Goal: Contribute content

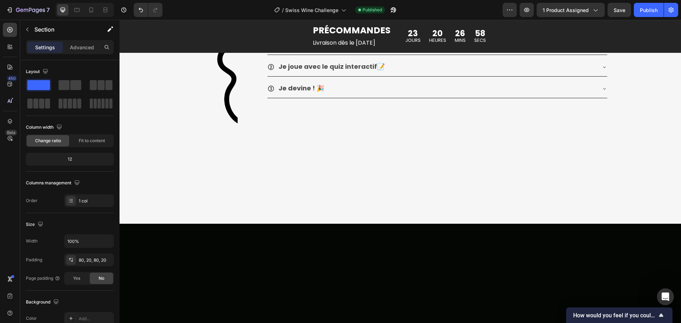
scroll to position [573, 0]
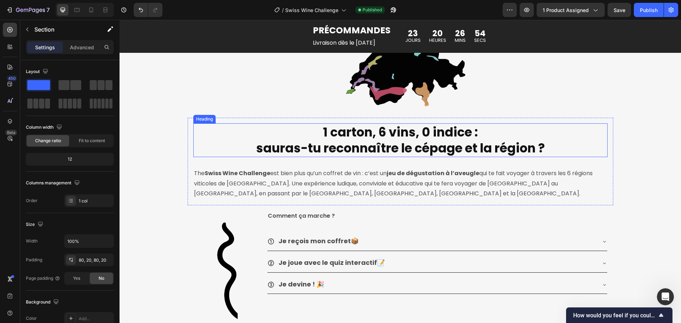
click at [392, 135] on h2 "1 carton, 6 vins, 0 indice : sauras-tu reconnaître le cépage et la région ?" at bounding box center [401, 141] width 290 height 34
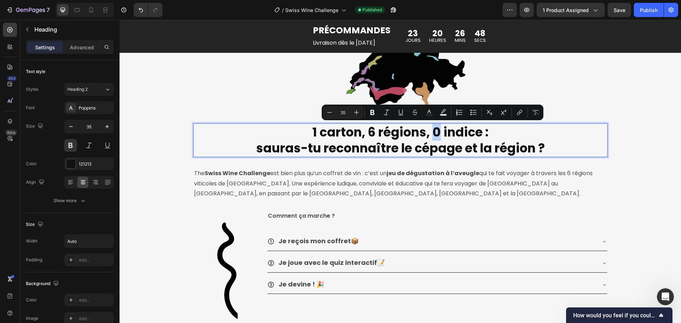
drag, startPoint x: 437, startPoint y: 131, endPoint x: 432, endPoint y: 132, distance: 5.4
click at [432, 132] on p "1 carton, 6 régions, 0 indice : sauras-tu reconnaître le cépage et la région ?" at bounding box center [400, 140] width 289 height 32
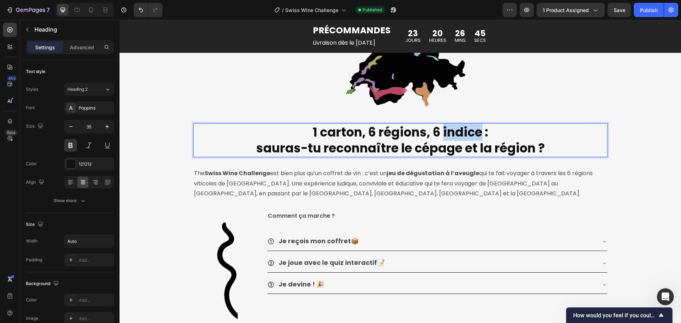
drag, startPoint x: 477, startPoint y: 132, endPoint x: 441, endPoint y: 131, distance: 35.5
click at [441, 131] on p "1 carton, 6 régions, 6 indice : sauras-tu reconnaître le cépage et la région ?" at bounding box center [400, 140] width 289 height 32
click at [639, 158] on div "Image Row 1 carton, 6 régions, 6 vins : sauras-tu reconnaître le cépage et la r…" at bounding box center [401, 195] width 562 height 359
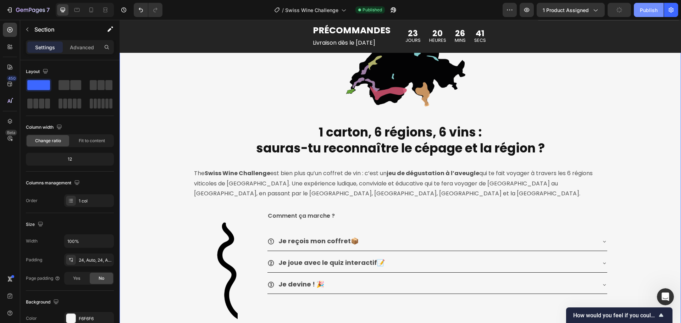
click at [647, 11] on div "Publish" at bounding box center [649, 9] width 18 height 7
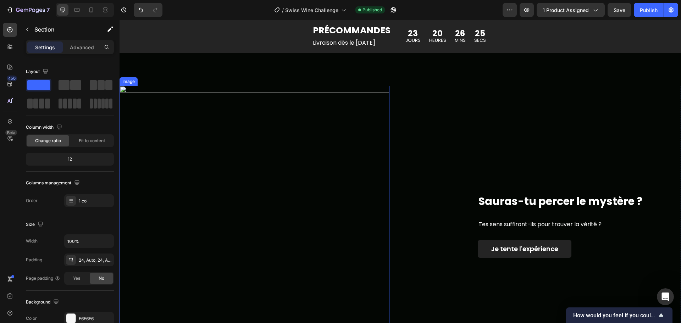
scroll to position [998, 0]
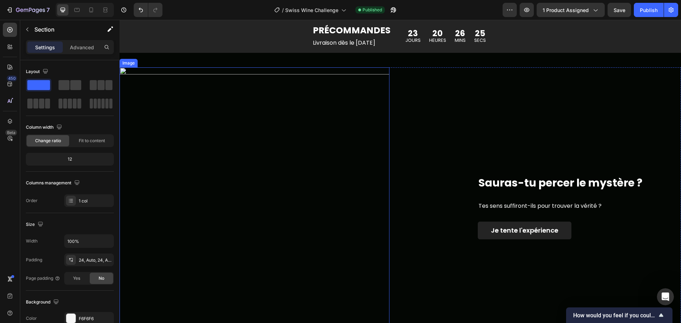
click at [306, 182] on img at bounding box center [255, 207] width 270 height 280
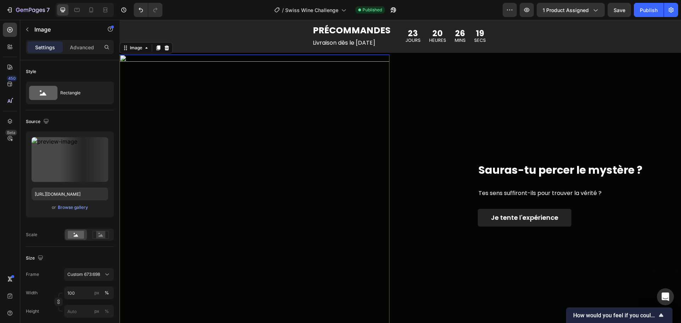
scroll to position [1034, 0]
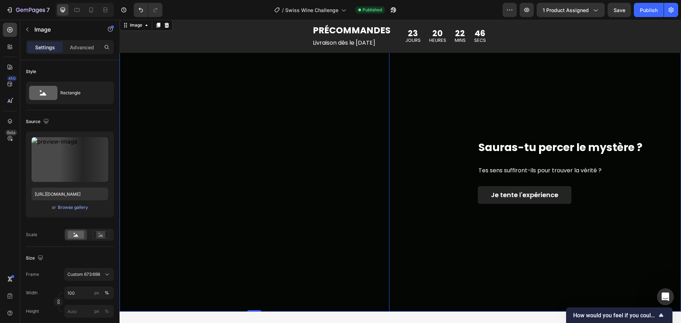
drag, startPoint x: 445, startPoint y: 234, endPoint x: 446, endPoint y: 226, distance: 7.9
click at [445, 234] on div "Sauras-tu percer le mystère ? Heading Tes sens suffiront-ils pour trouver la vé…" at bounding box center [547, 172] width 270 height 280
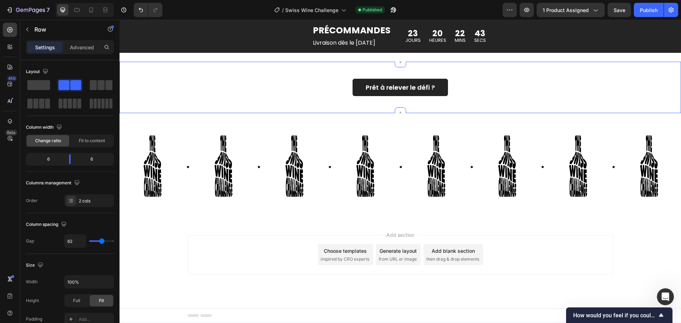
scroll to position [1725, 0]
